Goal: Information Seeking & Learning: Check status

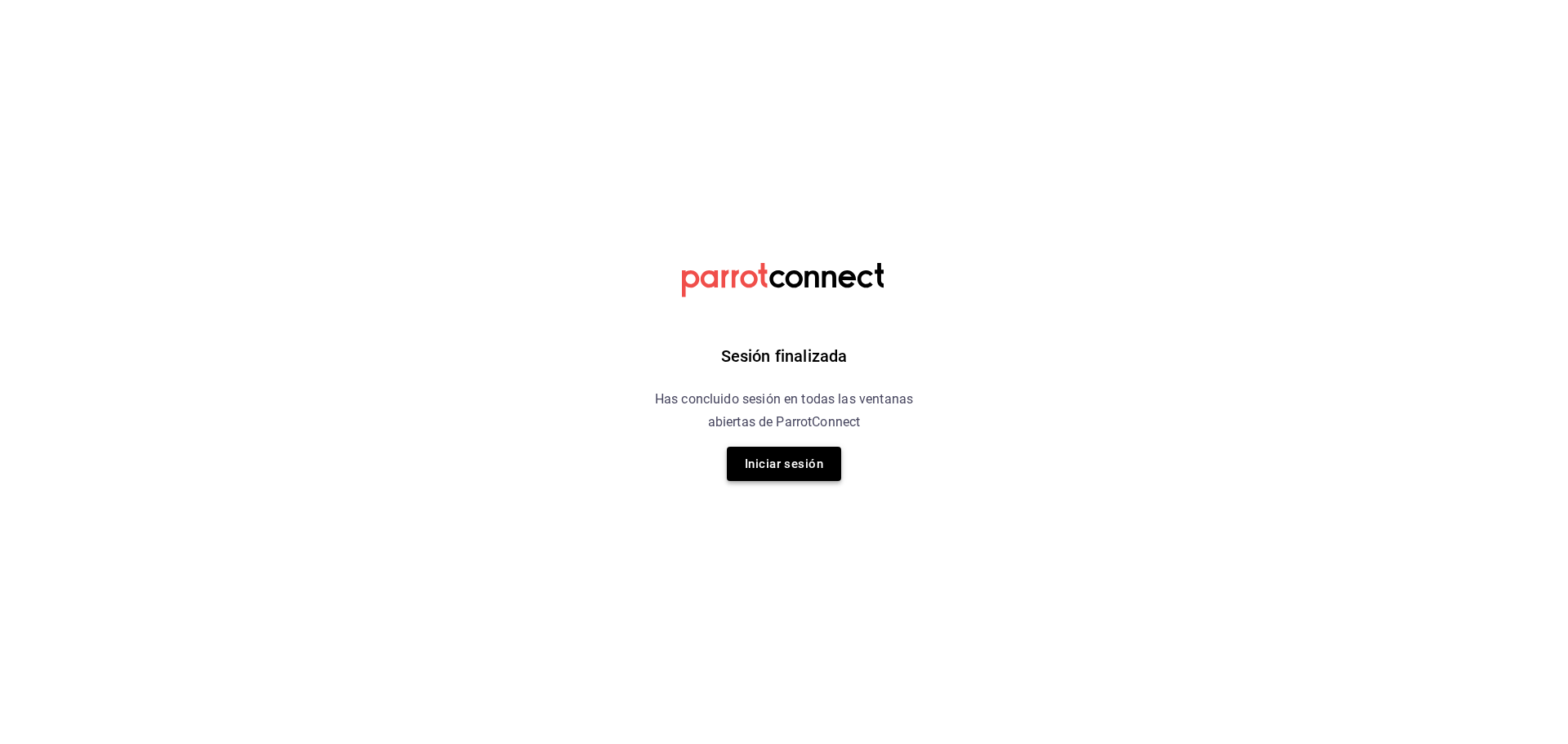
click at [801, 469] on button "Iniciar sesión" at bounding box center [784, 464] width 114 height 35
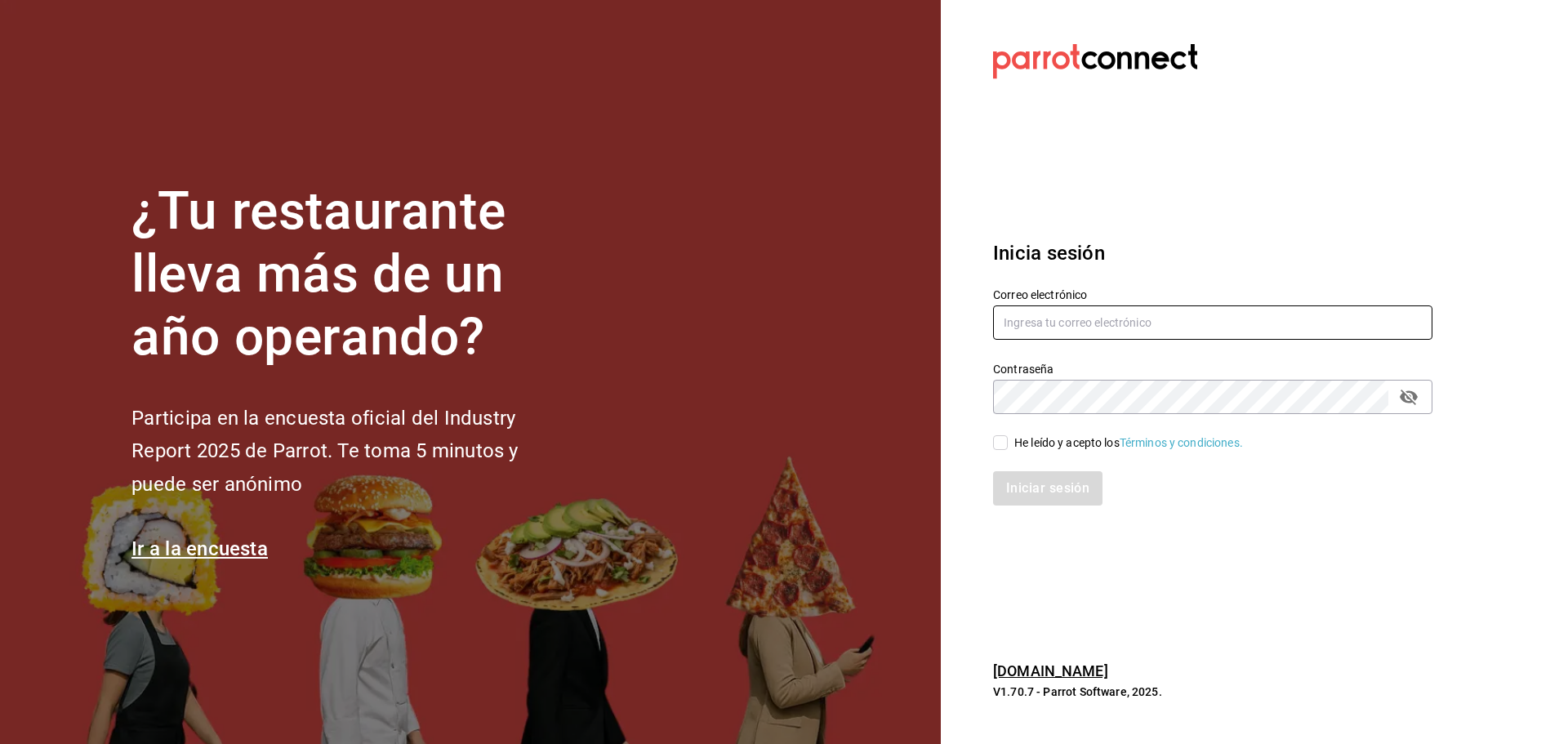
type input "[EMAIL_ADDRESS][DOMAIN_NAME]"
click at [1003, 442] on input "He leído y acepto los Términos y condiciones." at bounding box center [1000, 443] width 14 height 14
checkbox input "true"
click at [1020, 471] on button "Iniciar sesión" at bounding box center [1049, 488] width 111 height 35
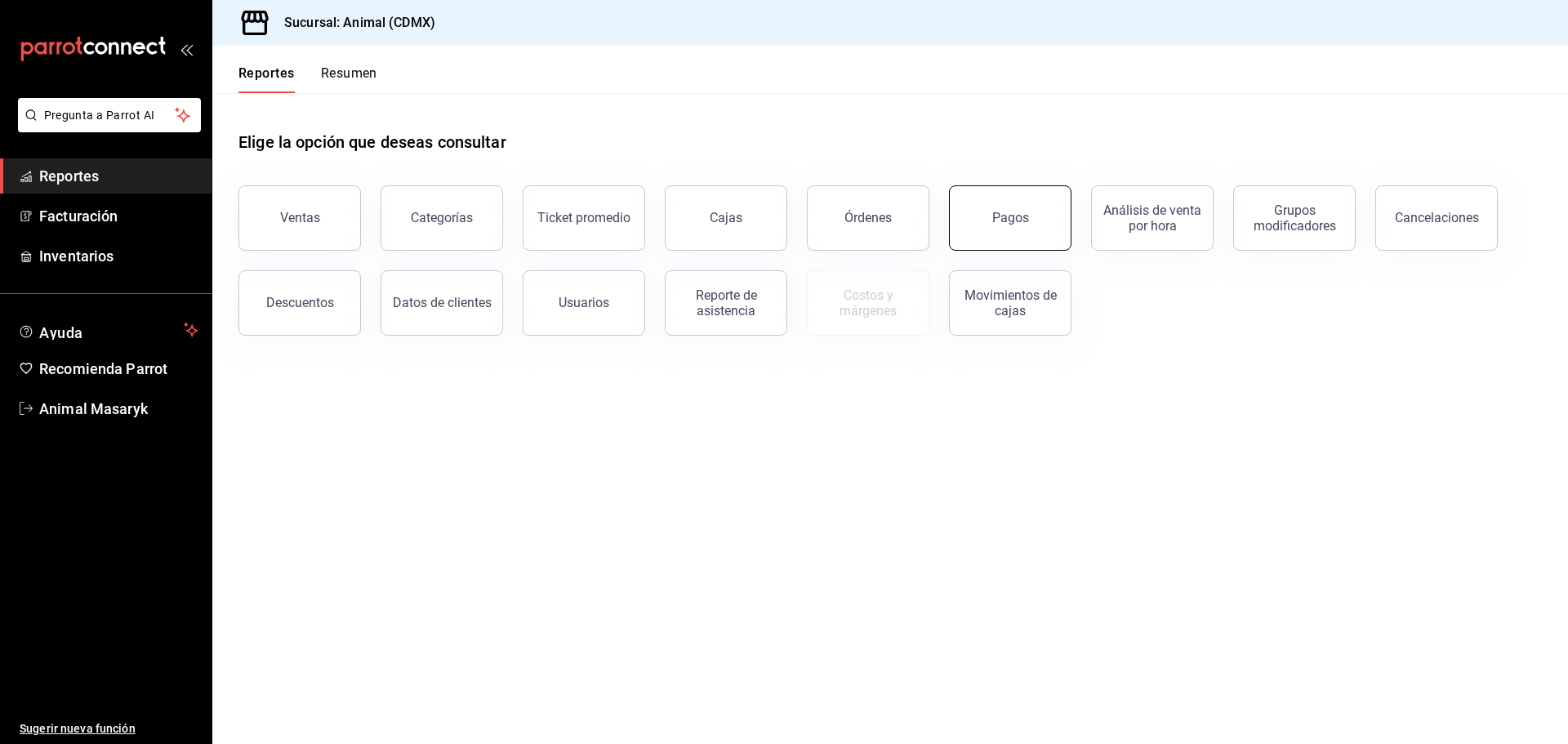
click at [999, 224] on div "Pagos" at bounding box center [1011, 218] width 37 height 15
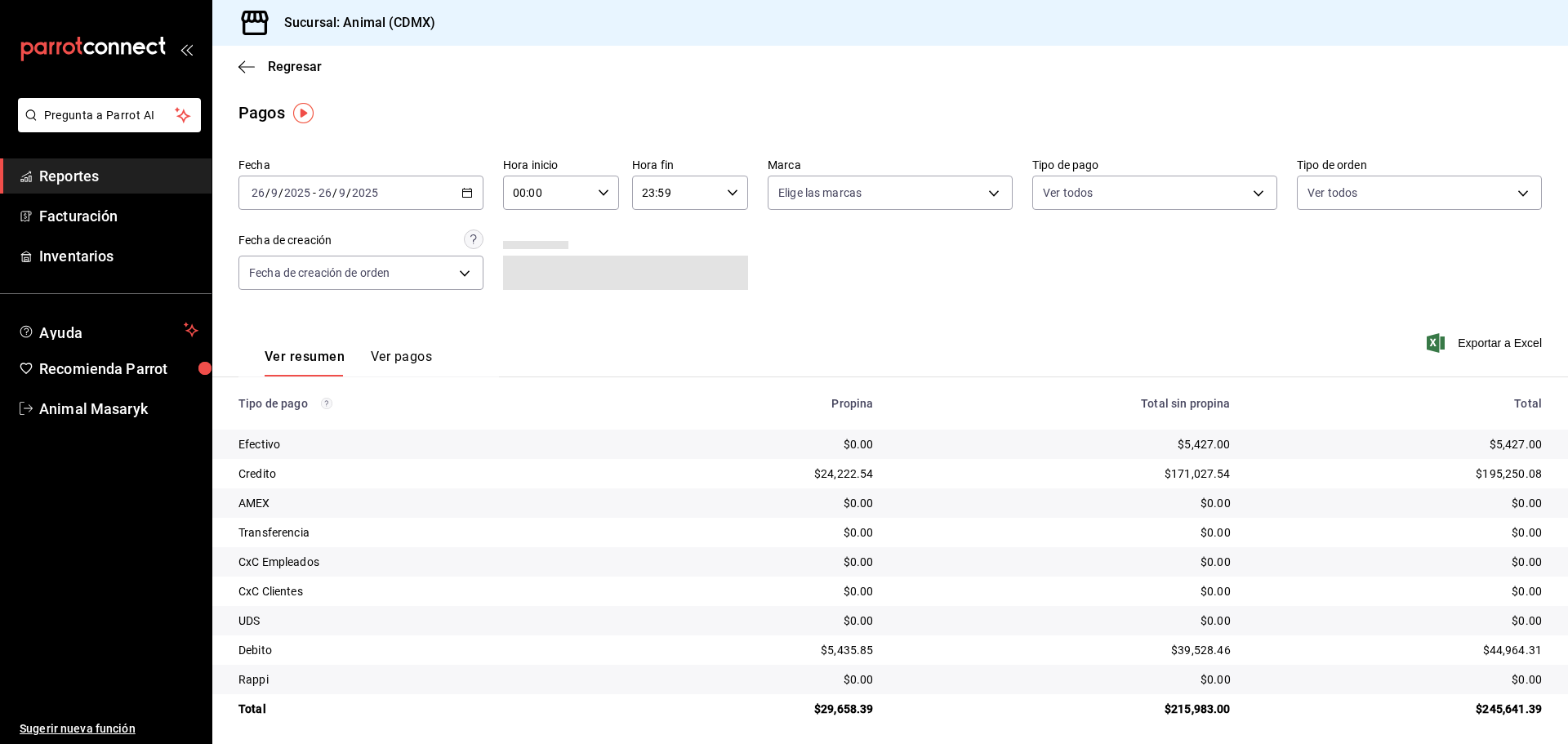
click at [598, 190] on icon "button" at bounding box center [604, 193] width 12 height 12
click at [531, 271] on span "05" at bounding box center [530, 267] width 32 height 13
type input "05:00"
click at [795, 246] on div at bounding box center [784, 372] width 1568 height 744
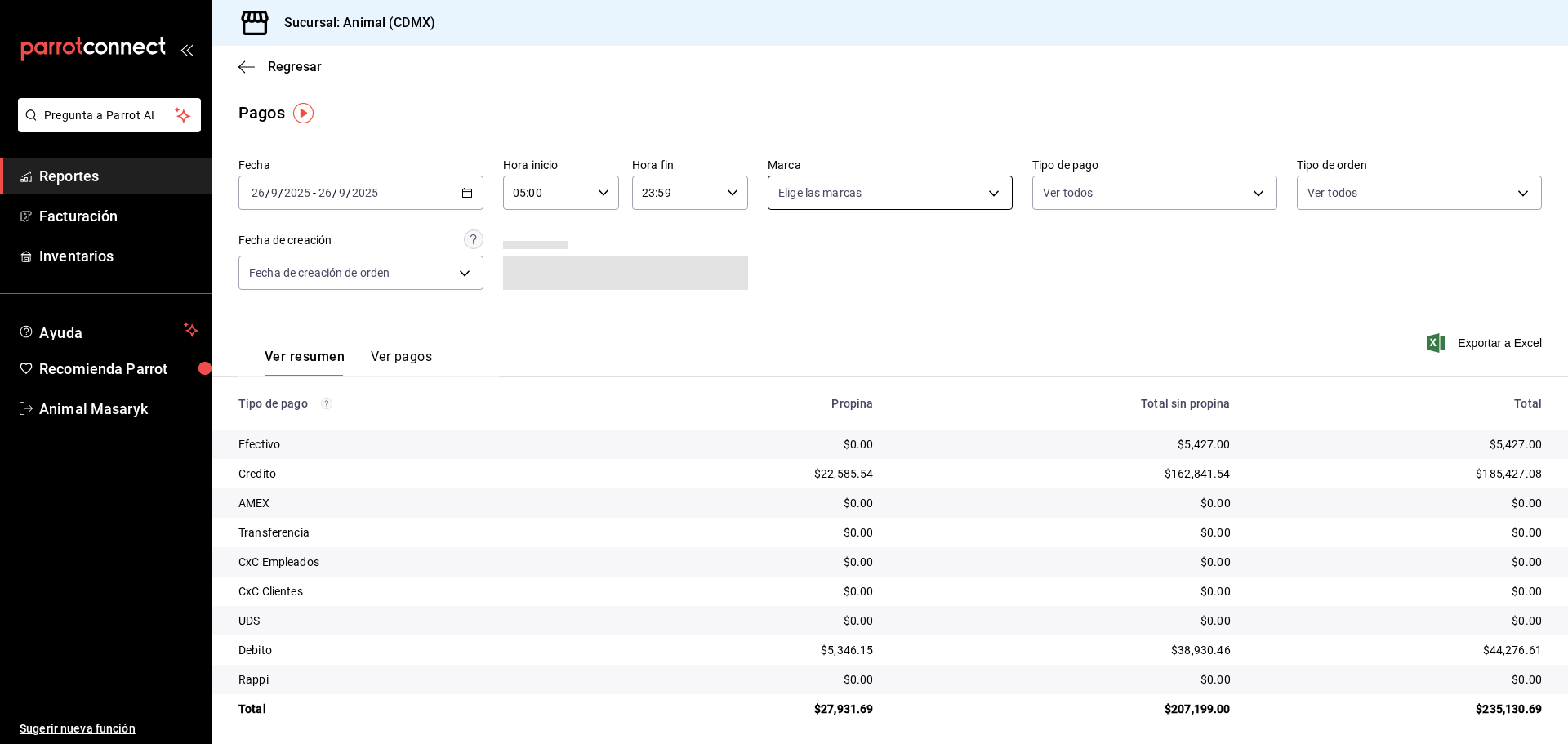
click at [967, 193] on body "Pregunta a Parrot AI Reportes Facturación Inventarios Ayuda Recomienda Parrot A…" at bounding box center [784, 372] width 1568 height 744
drag, startPoint x: 880, startPoint y: 242, endPoint x: 1060, endPoint y: 237, distance: 180.1
click at [881, 242] on li "Ver todas" at bounding box center [884, 254] width 241 height 48
type input "cb0f6aec-1481-4e37-861c-bab9b3a65b14"
checkbox input "true"
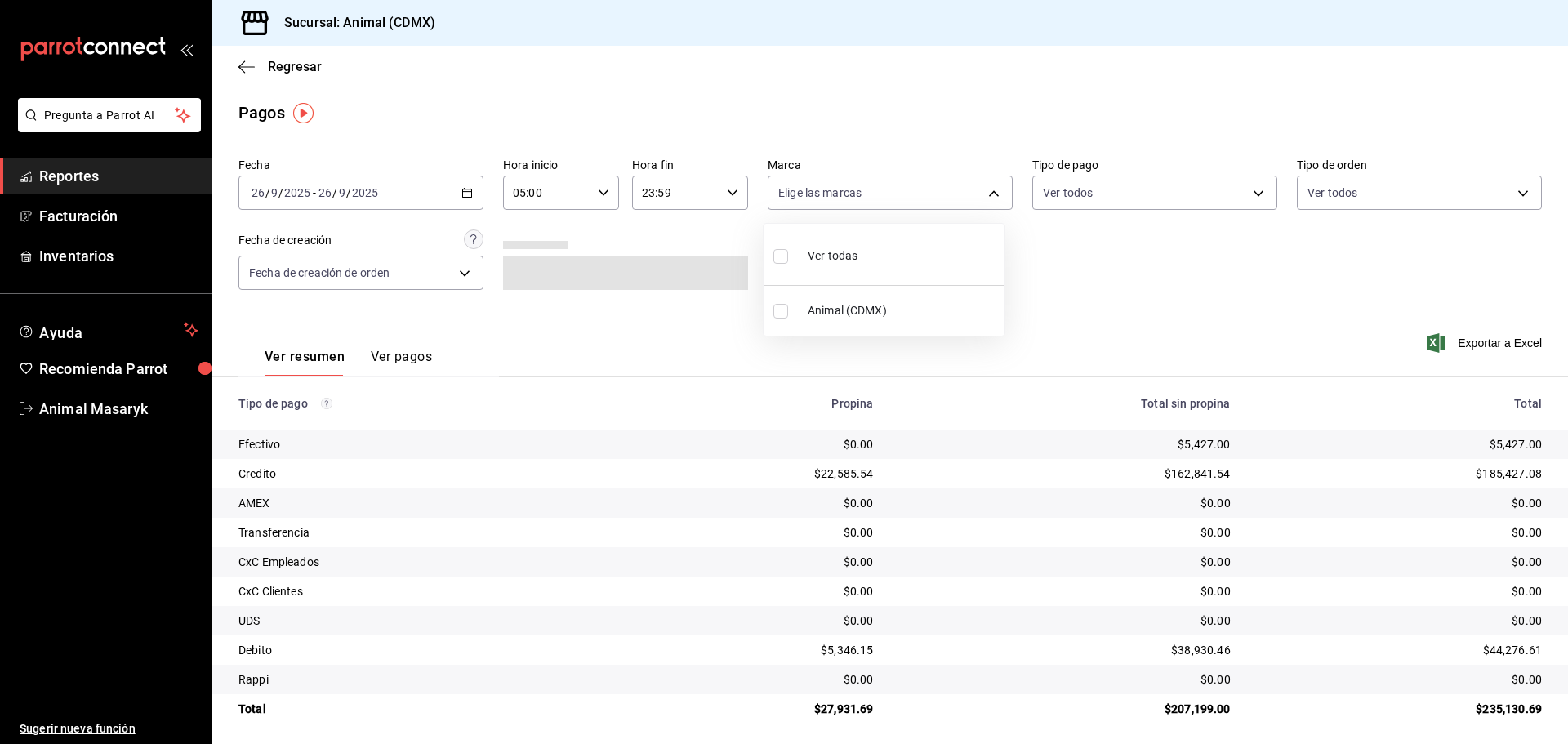
checkbox input "true"
click at [1115, 237] on div at bounding box center [784, 372] width 1568 height 744
click at [1190, 195] on body "Pregunta a Parrot AI Reportes Facturación Inventarios Ayuda Recomienda Parrot A…" at bounding box center [784, 372] width 1568 height 744
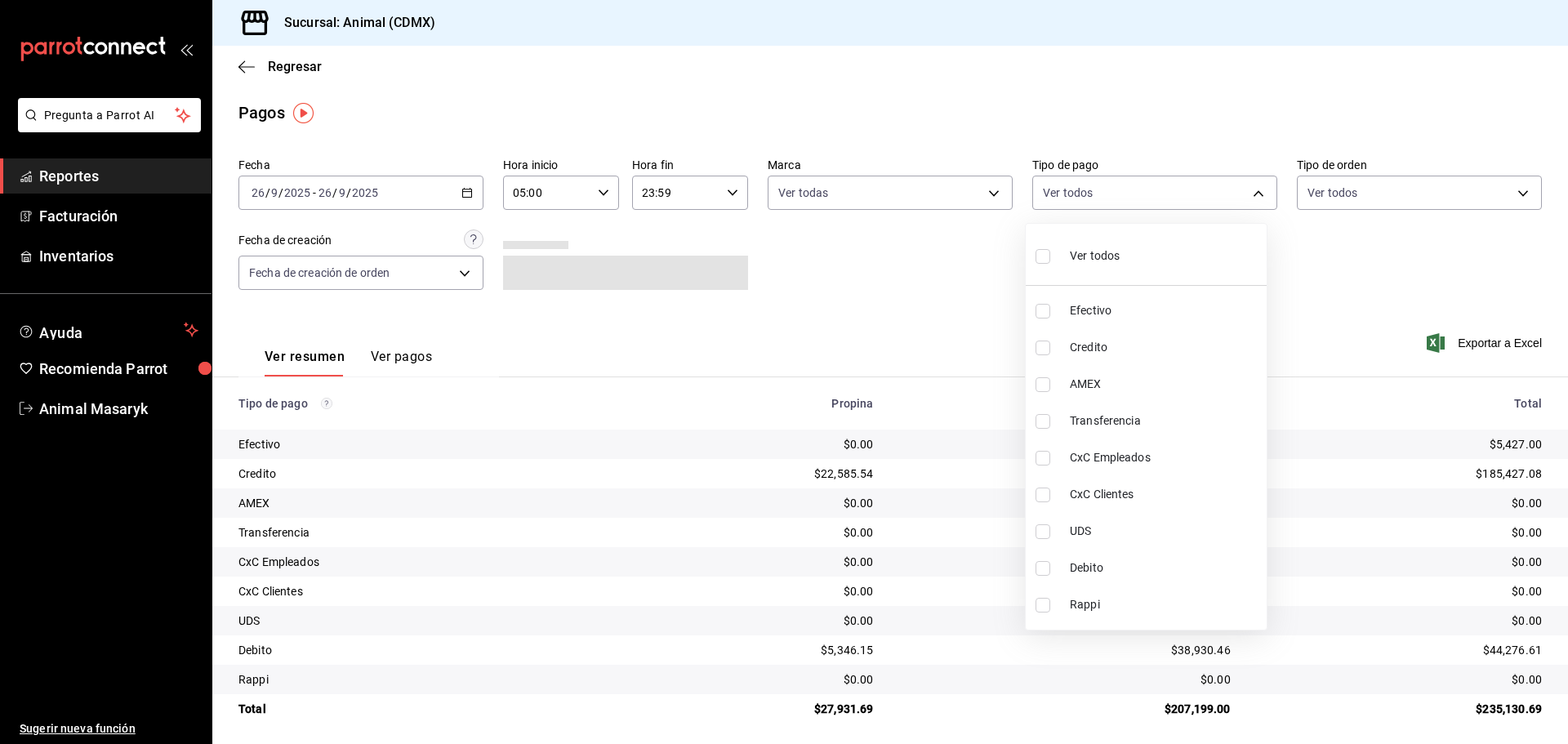
click at [1119, 254] on span "Ver todos" at bounding box center [1094, 256] width 50 height 17
type input "42f515b5-d78a-4538-9fd6-dd91ca8c9d0d,09d93f3d-83f8-4294-bef9-640bdbafd8e4,c0bfe…"
checkbox input "true"
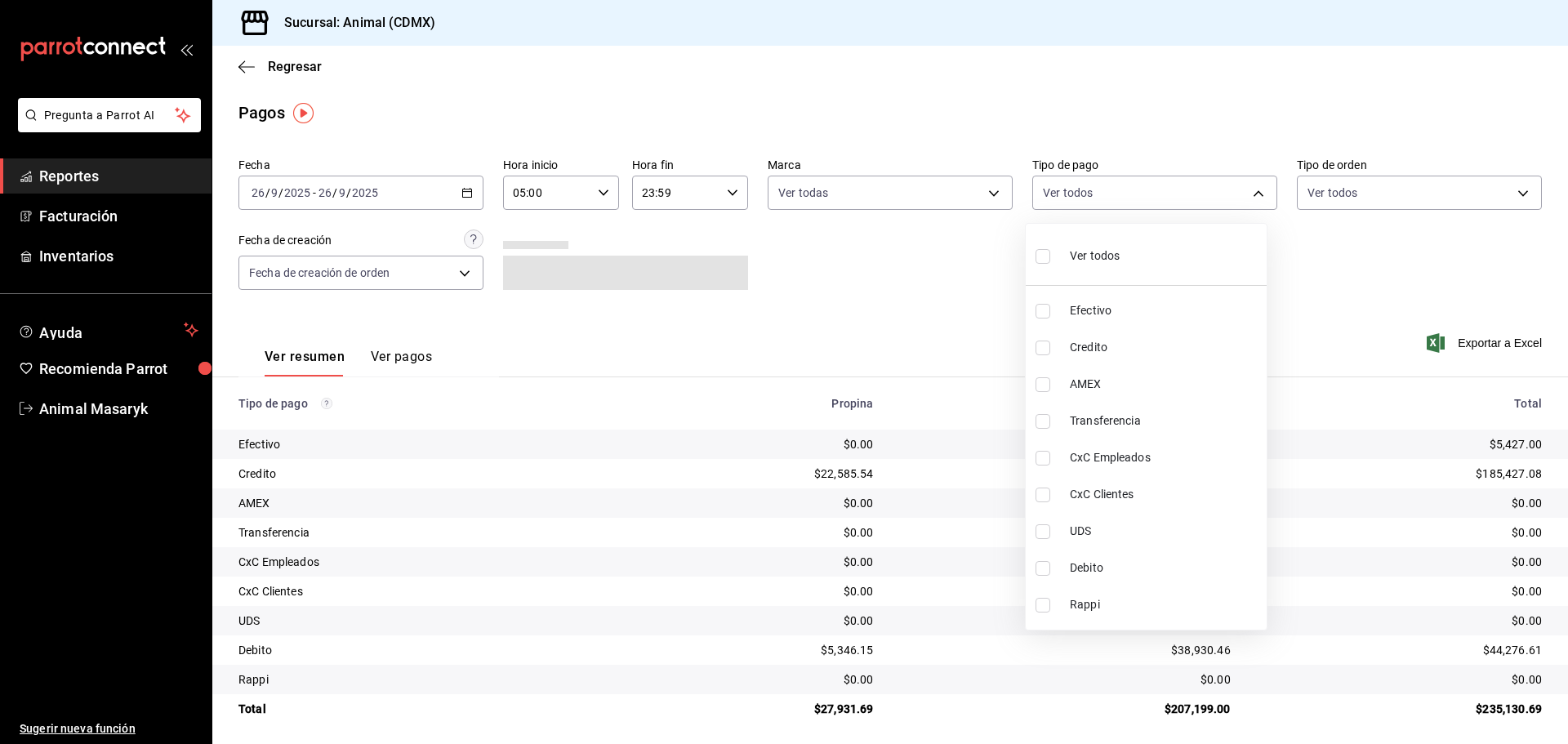
checkbox input "true"
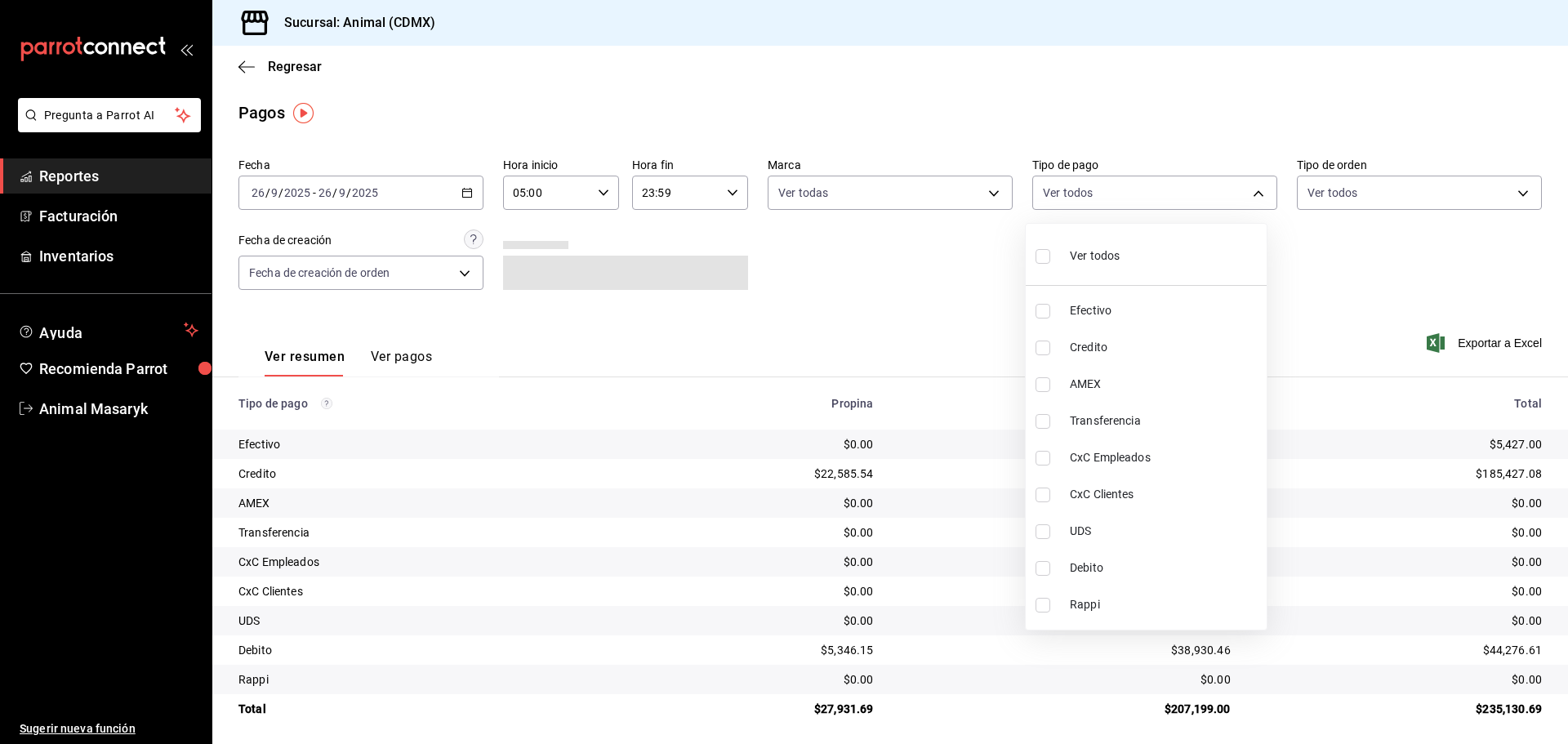
checkbox input "true"
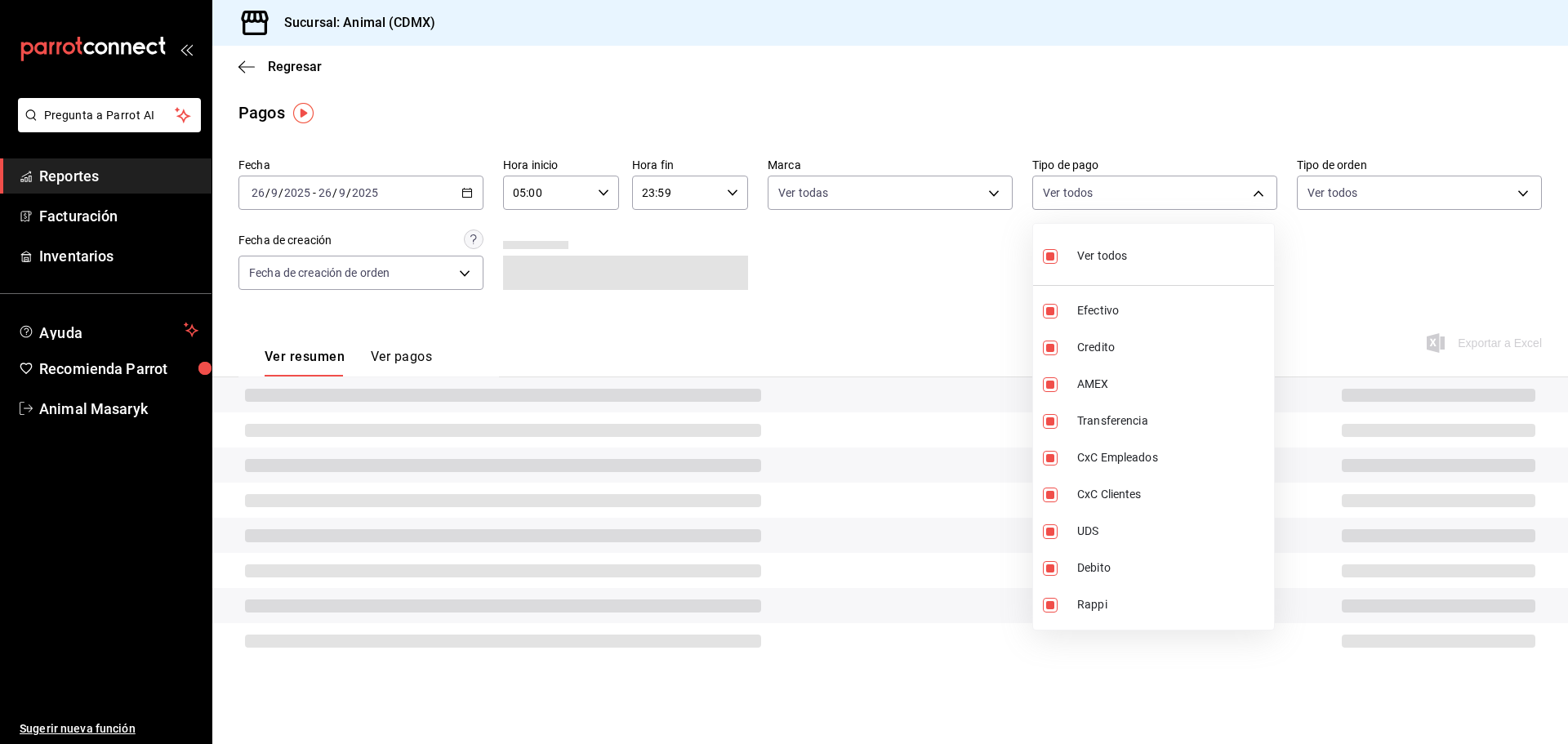
click at [1276, 225] on div at bounding box center [784, 372] width 1568 height 744
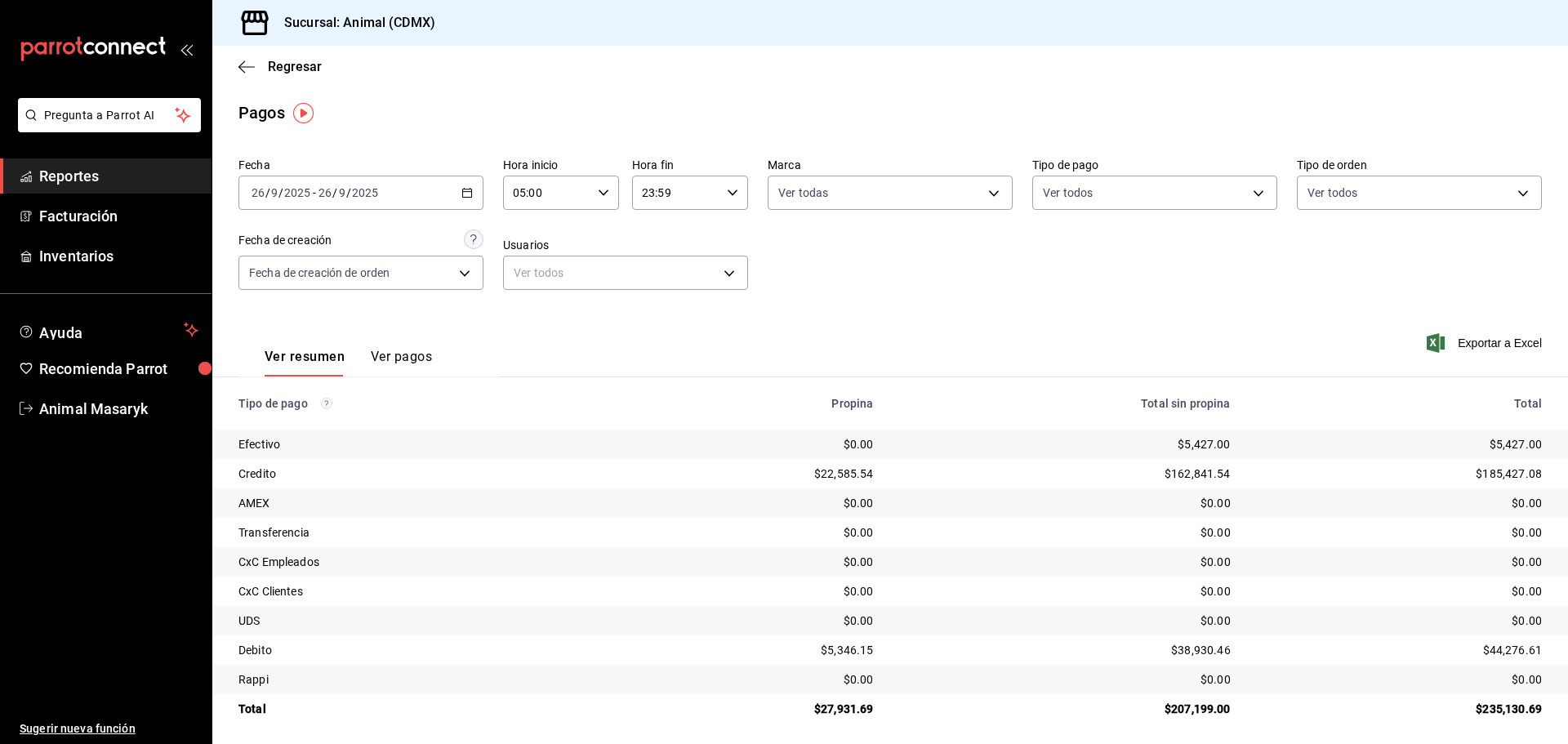
click at [1414, 182] on body "Pregunta a Parrot AI Reportes Facturación Inventarios Ayuda Recomienda Parrot A…" at bounding box center [784, 372] width 1568 height 744
drag, startPoint x: 1338, startPoint y: 246, endPoint x: 1154, endPoint y: 276, distance: 186.4
click at [1342, 246] on div "Ver todos" at bounding box center [1340, 255] width 84 height 35
type input "ad44a823-99d3-4372-a913-4cf57f2a9ac0,b8ee5ff1-85c8-4a81-aa51-555e6c8ba0c6,EXTER…"
checkbox input "true"
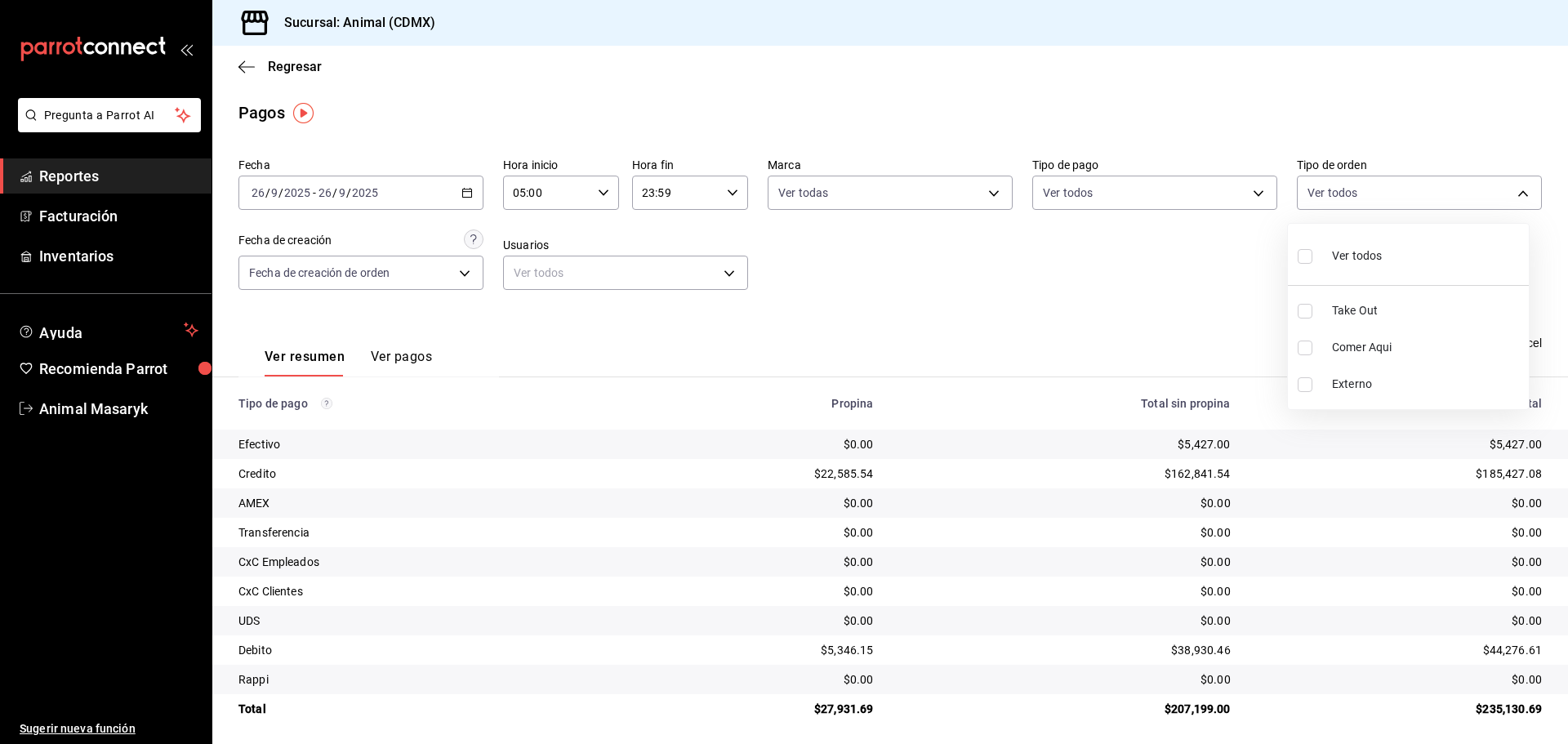
checkbox input "true"
click at [1068, 288] on div at bounding box center [784, 372] width 1568 height 744
click at [1097, 290] on div "Fecha 2025-09-26 26 / 9 / 2025 - 2025-09-26 26 / 9 / 2025 Hora inicio 05:00 Hor…" at bounding box center [890, 231] width 1304 height 159
